Goal: Transaction & Acquisition: Book appointment/travel/reservation

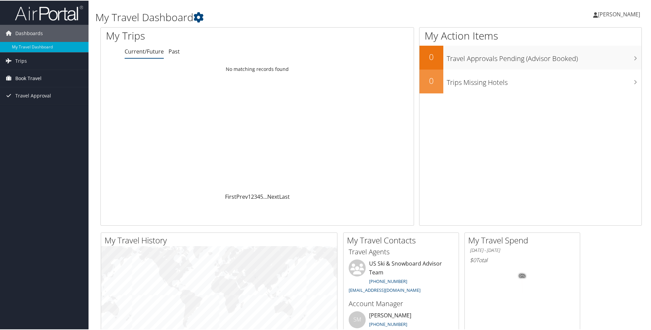
click at [26, 80] on span "Book Travel" at bounding box center [28, 77] width 26 height 17
click at [36, 111] on link "Book/Manage Online Trips" at bounding box center [44, 112] width 89 height 10
click at [42, 77] on link "Book Travel" at bounding box center [44, 77] width 89 height 17
click at [39, 113] on link "Book/Manage Online Trips" at bounding box center [44, 112] width 89 height 10
click at [32, 77] on span "Book Travel" at bounding box center [28, 77] width 26 height 17
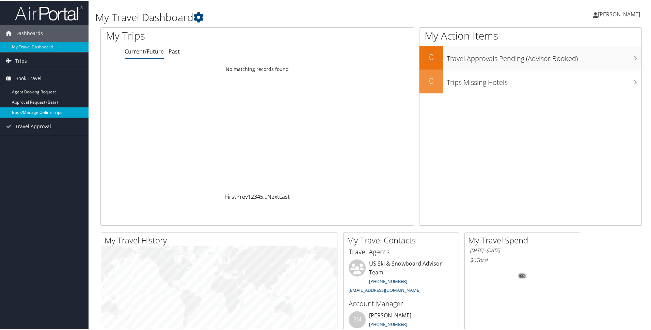
click at [29, 110] on link "Book/Manage Online Trips" at bounding box center [44, 112] width 89 height 10
click at [35, 80] on span "Book Travel" at bounding box center [28, 77] width 26 height 17
click at [40, 112] on link "Book/Manage Online Trips" at bounding box center [44, 112] width 89 height 10
